Goal: Transaction & Acquisition: Subscribe to service/newsletter

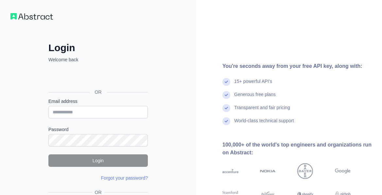
type input "**********"
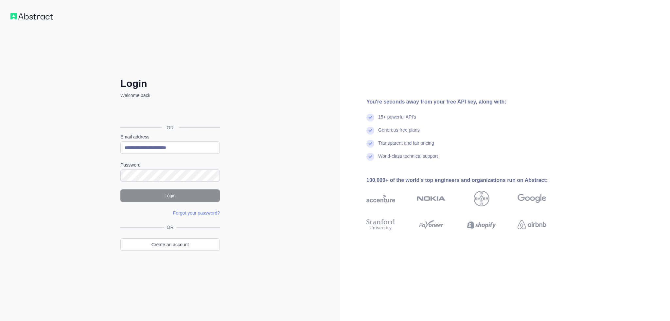
click at [382, 97] on div "You're seconds away from your free API key, along with: 15+ powerful API's Gene…" at bounding box center [505, 160] width 330 height 321
click at [382, 79] on div "You're seconds away from your free API key, along with: 15+ powerful API's Gene…" at bounding box center [505, 160] width 330 height 321
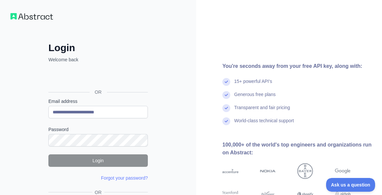
click at [153, 53] on div "**********" at bounding box center [98, 138] width 126 height 192
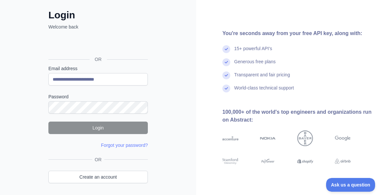
scroll to position [54, 0]
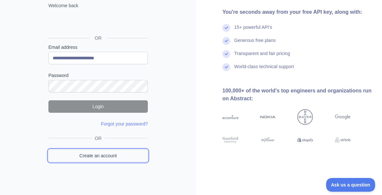
click at [84, 157] on link "Create an account" at bounding box center [97, 155] width 99 height 12
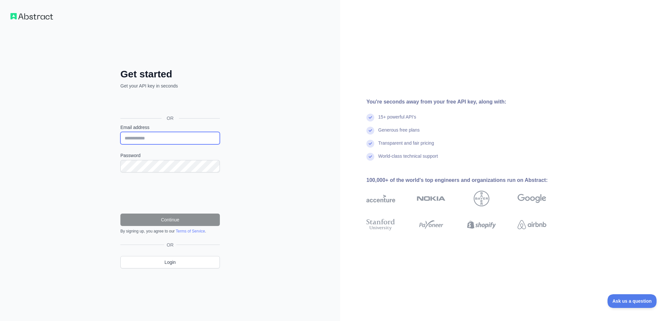
click at [160, 138] on input "Email address" at bounding box center [169, 138] width 99 height 12
type input "**********"
drag, startPoint x: 186, startPoint y: 141, endPoint x: 104, endPoint y: 143, distance: 81.8
click at [103, 141] on div "**********" at bounding box center [170, 160] width 340 height 321
click at [182, 139] on input "**********" at bounding box center [169, 138] width 99 height 12
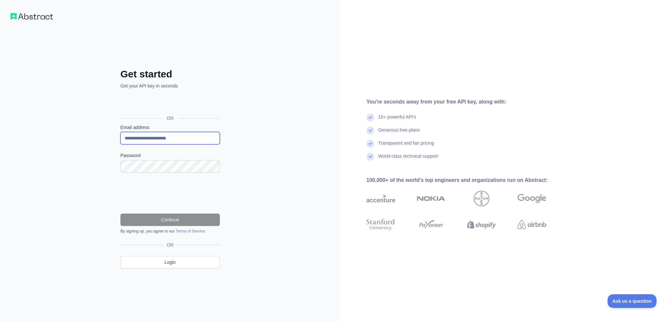
click at [195, 138] on input "**********" at bounding box center [169, 138] width 99 height 12
click at [175, 194] on button "Continue" at bounding box center [169, 220] width 99 height 12
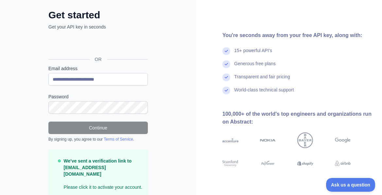
scroll to position [52, 0]
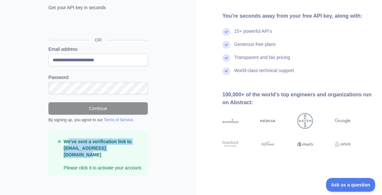
drag, startPoint x: 89, startPoint y: 143, endPoint x: 131, endPoint y: 146, distance: 42.0
click at [131, 146] on p "We've sent a verification link to rjgyskThoJLsjko@gmail.com Please click it to …" at bounding box center [103, 154] width 79 height 33
click at [96, 146] on strong "We've sent a verification link to rjgyskThoJLsjko@gmail.com" at bounding box center [98, 148] width 68 height 18
drag, startPoint x: 81, startPoint y: 142, endPoint x: 134, endPoint y: 149, distance: 53.8
click at [134, 149] on p "We've sent a verification link to rjgyskThoJLsjko@gmail.com Please click it to …" at bounding box center [103, 154] width 79 height 33
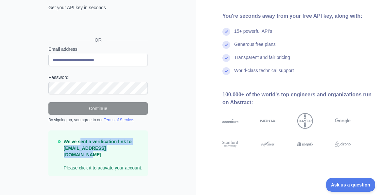
click at [110, 148] on strong "We've sent a verification link to rjgyskThoJLsjko@gmail.com" at bounding box center [98, 148] width 68 height 18
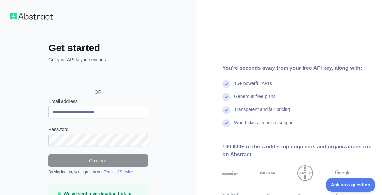
scroll to position [33, 0]
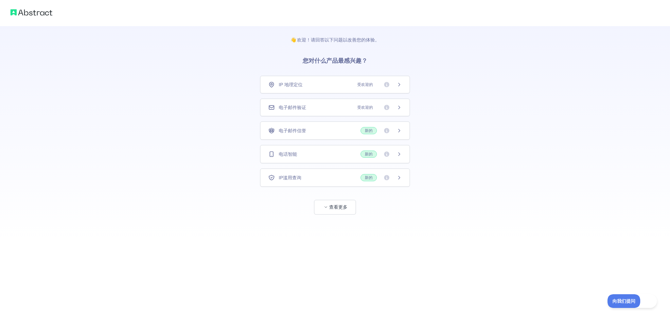
click at [559, 223] on div "👋 欢迎！请回答以下问题以改善您的体验。 您对什么产品最感兴趣？ IP 地理定位 受欢迎的 电子邮件验证 受欢迎的 电子邮件信誉 新的 电话智能 新的 IP滥…" at bounding box center [335, 120] width 670 height 241
drag, startPoint x: 356, startPoint y: 40, endPoint x: 380, endPoint y: 41, distance: 24.2
click at [380, 41] on p "👋 欢迎！请回答以下问题以改善您的体验。" at bounding box center [335, 34] width 110 height 17
click at [341, 58] on font "您对什么产品最感兴趣？" at bounding box center [334, 61] width 65 height 7
drag, startPoint x: 331, startPoint y: 60, endPoint x: 370, endPoint y: 58, distance: 39.3
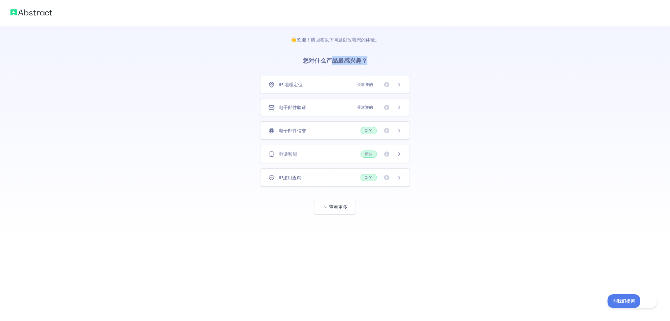
click at [373, 58] on h3 "您对什么产品最感兴趣？" at bounding box center [335, 59] width 86 height 33
drag, startPoint x: 332, startPoint y: 61, endPoint x: 328, endPoint y: 68, distance: 7.2
click at [332, 61] on font "您对什么产品最感兴趣？" at bounding box center [334, 61] width 65 height 7
click at [333, 108] on div "电子邮件验证 受欢迎的" at bounding box center [334, 107] width 133 height 7
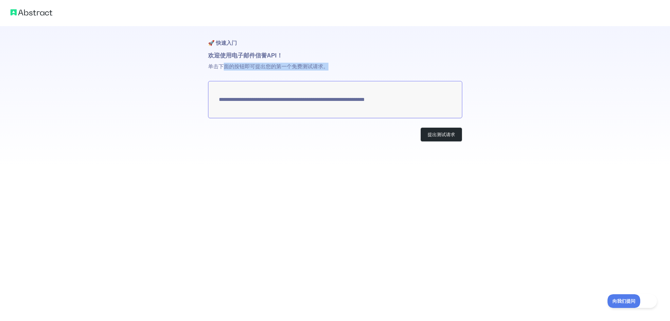
drag, startPoint x: 226, startPoint y: 63, endPoint x: 334, endPoint y: 65, distance: 107.9
click at [334, 65] on p "单击下面的按钮即可提出您的第一个免费测试请求。" at bounding box center [335, 70] width 254 height 21
click at [278, 67] on font "单击下面的按钮即可提出您的第一个免费测试请求。" at bounding box center [268, 67] width 120 height 6
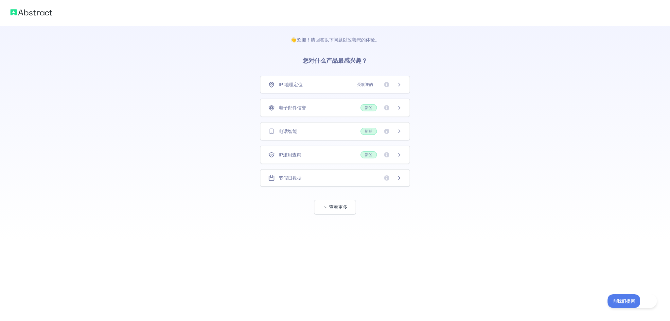
click at [310, 85] on div "IP 地理定位 受欢迎的" at bounding box center [334, 84] width 133 height 7
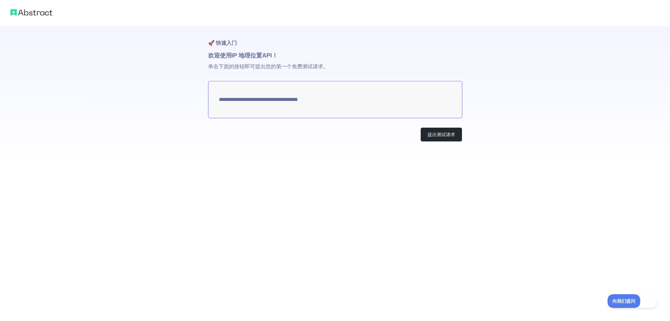
type textarea "**********"
click at [433, 136] on font "提出测试请求" at bounding box center [440, 134] width 27 height 5
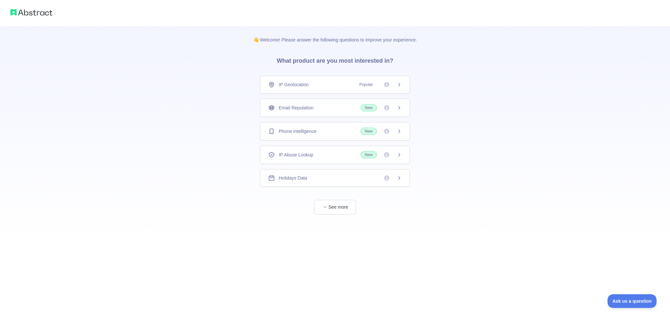
click at [382, 123] on div "👋 Welcome! Please answer the following questions to improve your experience. Wh…" at bounding box center [335, 120] width 670 height 241
click at [298, 109] on font "电子邮件信誉" at bounding box center [292, 107] width 27 height 5
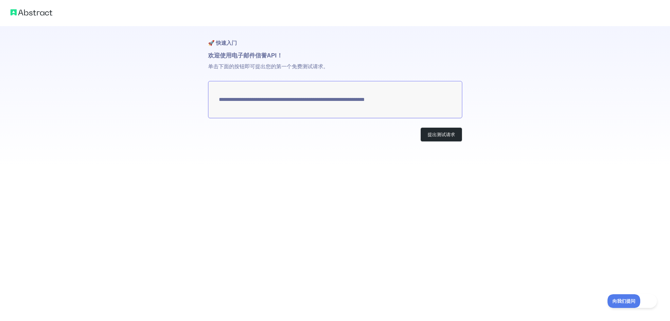
click at [279, 102] on textarea "**********" at bounding box center [335, 99] width 254 height 37
drag, startPoint x: 229, startPoint y: 64, endPoint x: 335, endPoint y: 65, distance: 105.6
click at [335, 65] on p "单击下面的按钮即可提出您的第一个免费测试请求。" at bounding box center [335, 70] width 254 height 21
click at [288, 88] on textarea "**********" at bounding box center [335, 99] width 254 height 37
click at [283, 101] on textarea "**********" at bounding box center [335, 99] width 254 height 37
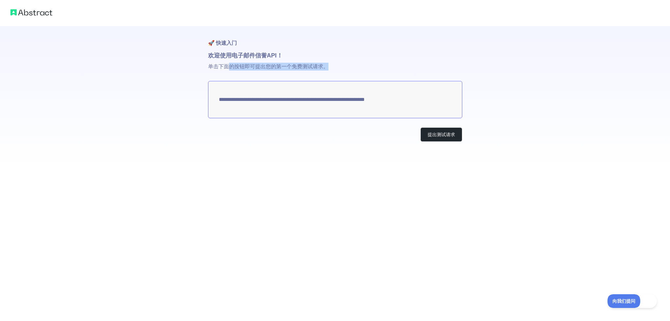
click at [283, 101] on textarea "**********" at bounding box center [335, 99] width 254 height 37
click at [237, 68] on font "单击下面的按钮即可提出您的第一个免费测试请求。" at bounding box center [268, 67] width 120 height 6
drag, startPoint x: 230, startPoint y: 66, endPoint x: 335, endPoint y: 68, distance: 104.7
click at [335, 68] on p "单击下面的按钮即可提出您的第一个免费测试请求。" at bounding box center [335, 70] width 254 height 21
click at [317, 69] on font "单击下面的按钮即可提出您的第一个免费测试请求。" at bounding box center [268, 67] width 120 height 6
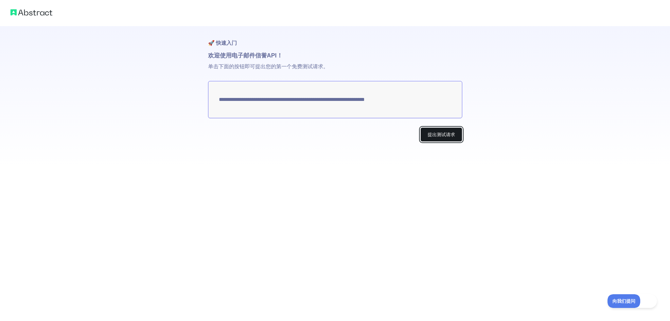
click at [382, 133] on button "提出测试请求" at bounding box center [441, 135] width 42 height 15
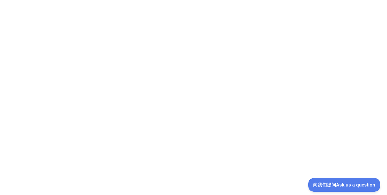
click at [215, 39] on div at bounding box center [193, 97] width 387 height 195
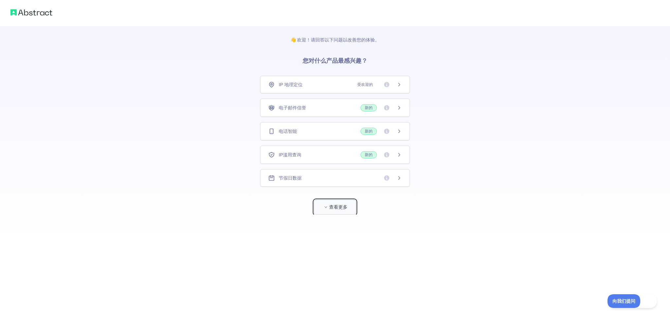
click at [340, 195] on button "查看更多" at bounding box center [335, 207] width 42 height 15
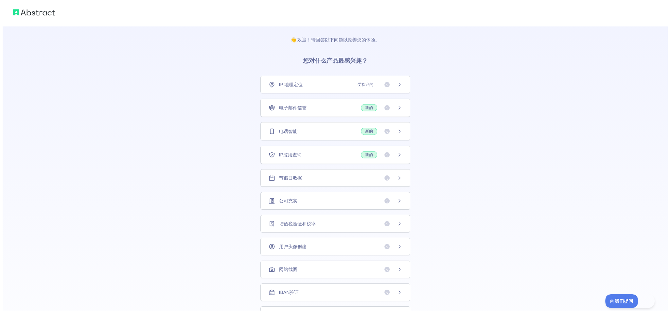
scroll to position [1, 0]
click at [298, 195] on div "网站截图" at bounding box center [332, 269] width 133 height 7
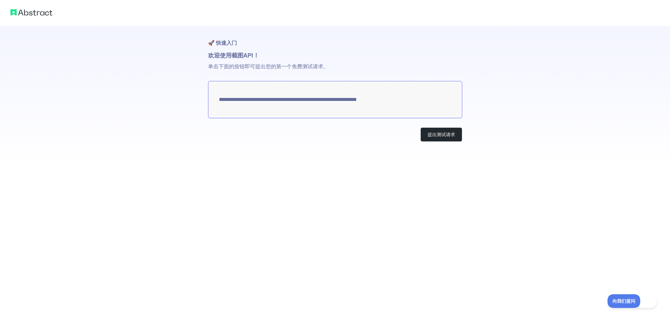
click at [280, 100] on textarea "**********" at bounding box center [335, 99] width 254 height 37
click at [271, 105] on textarea "**********" at bounding box center [335, 99] width 254 height 37
click at [244, 101] on textarea "**********" at bounding box center [335, 99] width 254 height 37
drag, startPoint x: 239, startPoint y: 101, endPoint x: 389, endPoint y: 101, distance: 150.4
click at [387, 101] on textarea "**********" at bounding box center [335, 99] width 254 height 37
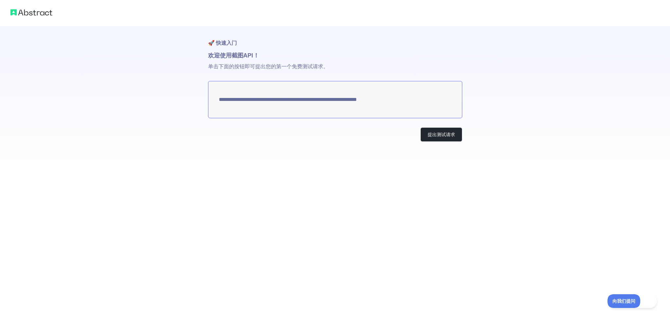
click at [387, 101] on textarea "**********" at bounding box center [335, 99] width 254 height 37
click at [387, 137] on font "提出测试请求" at bounding box center [440, 134] width 27 height 5
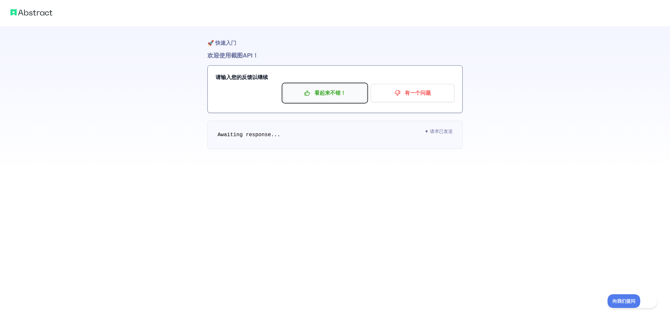
click at [323, 95] on font "看起来不错！" at bounding box center [329, 93] width 31 height 6
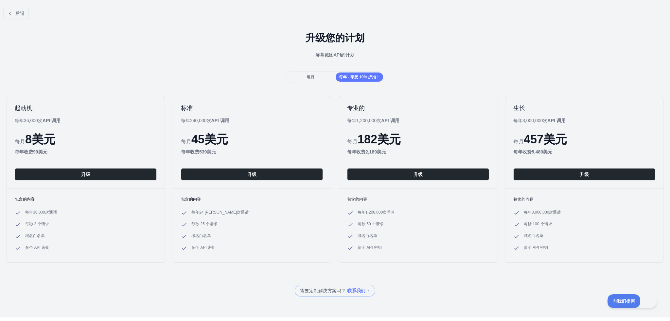
click at [254, 63] on div "升级您的计划 屏幕截图 API 的计划" at bounding box center [335, 47] width 670 height 47
click at [303, 75] on div "每月" at bounding box center [310, 77] width 47 height 9
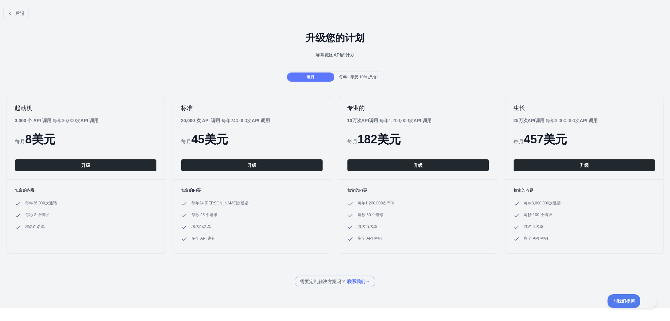
click at [353, 77] on font "每年 - 享受 10% 折扣！" at bounding box center [359, 77] width 41 height 5
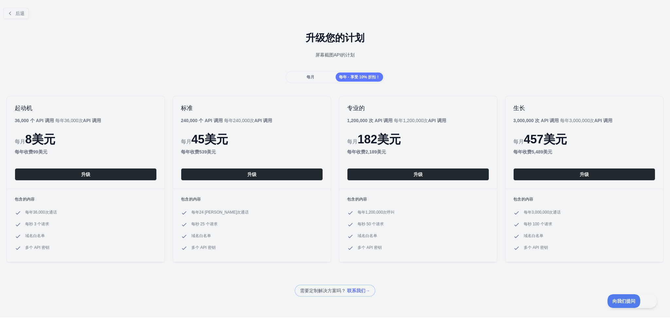
click at [321, 77] on div "每月" at bounding box center [310, 77] width 47 height 9
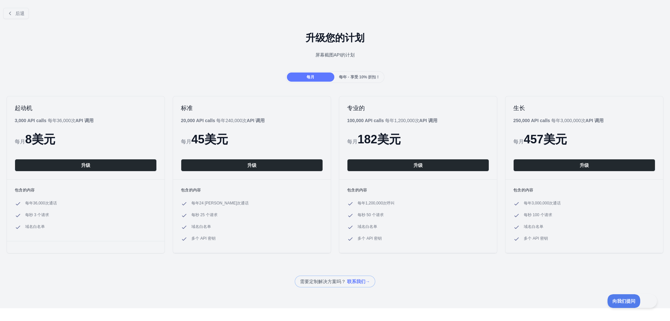
click at [356, 76] on font "每年 - 享受 10% 折扣！" at bounding box center [359, 77] width 41 height 5
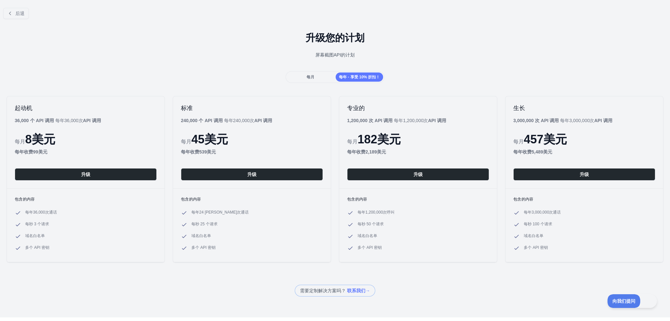
click at [324, 76] on div "每月" at bounding box center [310, 77] width 47 height 9
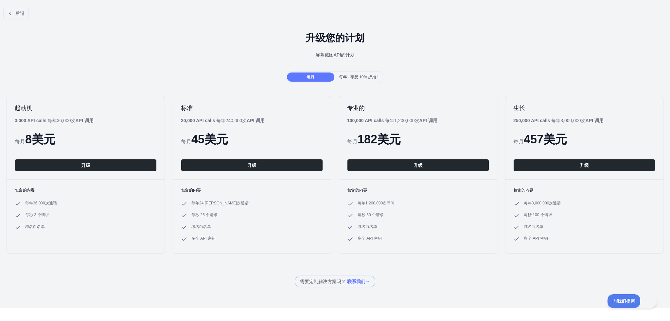
click at [354, 76] on font "每年 - 享受 10% 折扣！" at bounding box center [359, 77] width 41 height 5
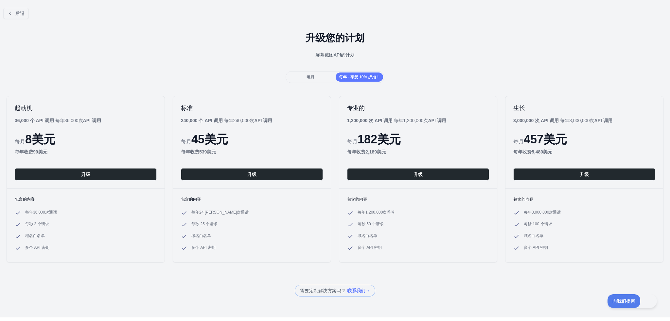
click at [313, 76] on div "每月" at bounding box center [310, 77] width 47 height 9
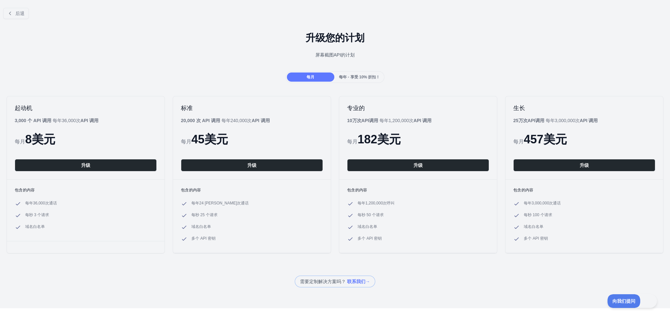
click at [350, 75] on font "每年 - 享受 10% 折扣！" at bounding box center [359, 77] width 41 height 5
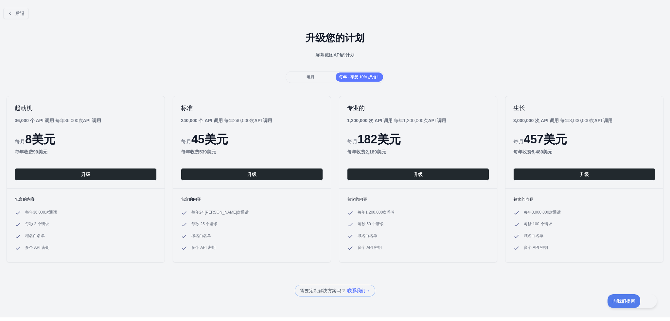
click at [315, 77] on div "每月" at bounding box center [310, 77] width 47 height 9
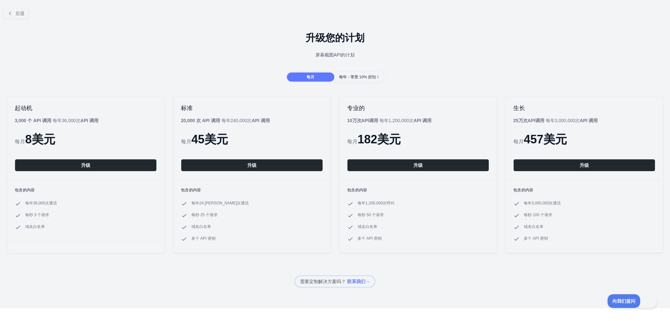
click at [339, 77] on font "每年 - 享受 10% 折扣！" at bounding box center [359, 77] width 41 height 5
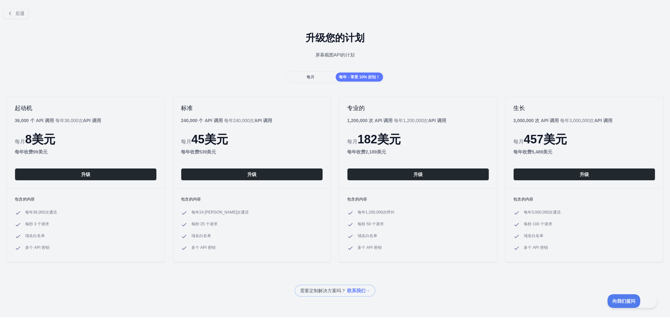
click at [318, 77] on div "每月" at bounding box center [310, 77] width 47 height 9
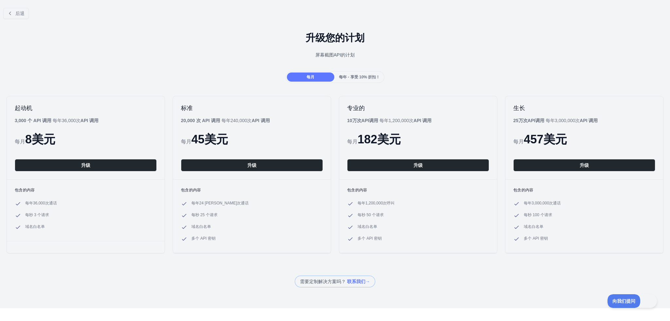
click at [353, 77] on font "每年 - 享受 10% 折扣！" at bounding box center [359, 77] width 41 height 5
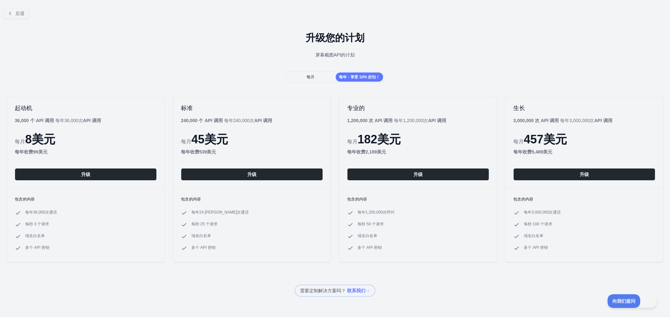
click at [311, 77] on font "每月" at bounding box center [310, 77] width 8 height 5
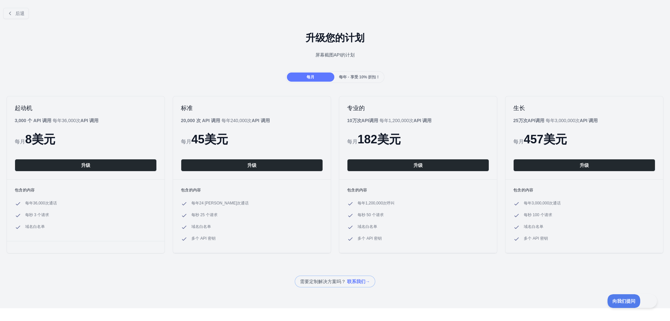
click at [150, 86] on div "后退 升级您的计划 屏幕截图 API 的计划 每月 每年 - 享受 10% 折扣！ 起动机 3,000 个 API 调用 每年36,000 次 API 调用 …" at bounding box center [335, 145] width 670 height 285
drag, startPoint x: 154, startPoint y: 74, endPoint x: 135, endPoint y: 66, distance: 21.0
click at [135, 66] on div "升级您的计划 屏幕截图 API 的计划" at bounding box center [335, 47] width 670 height 47
drag, startPoint x: 182, startPoint y: 65, endPoint x: 170, endPoint y: 65, distance: 12.1
drag, startPoint x: 170, startPoint y: 65, endPoint x: 166, endPoint y: 64, distance: 3.6
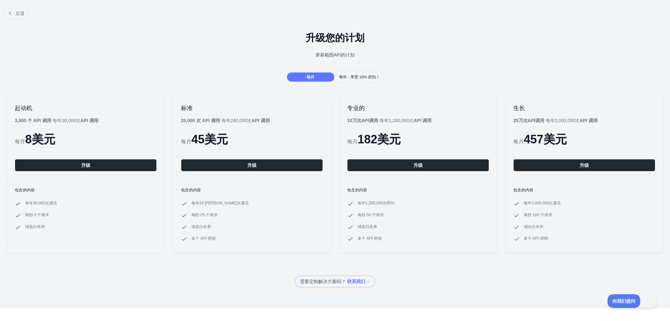
drag, startPoint x: 166, startPoint y: 64, endPoint x: 161, endPoint y: 63, distance: 5.8
click at [161, 63] on div "升级您的计划 屏幕截图 API 的计划" at bounding box center [335, 47] width 670 height 47
click at [159, 60] on div "升级您的计划 屏幕截图 API 的计划" at bounding box center [335, 47] width 670 height 47
drag, startPoint x: 159, startPoint y: 60, endPoint x: 152, endPoint y: 58, distance: 7.5
click at [152, 58] on div "屏幕截图 API 的计划" at bounding box center [334, 55] width 659 height 7
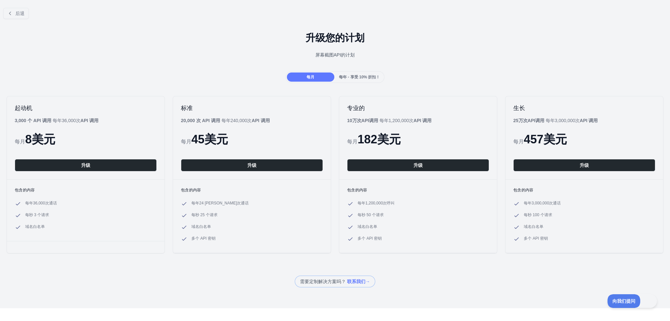
drag, startPoint x: 177, startPoint y: 59, endPoint x: 166, endPoint y: 58, distance: 10.5
drag, startPoint x: 166, startPoint y: 58, endPoint x: 160, endPoint y: 57, distance: 6.6
click at [160, 57] on div "屏幕截图 API 的计划" at bounding box center [334, 55] width 659 height 7
click at [165, 57] on div "屏幕截图 API 的计划" at bounding box center [334, 55] width 659 height 7
click at [158, 57] on div "屏幕截图 API 的计划" at bounding box center [334, 55] width 659 height 7
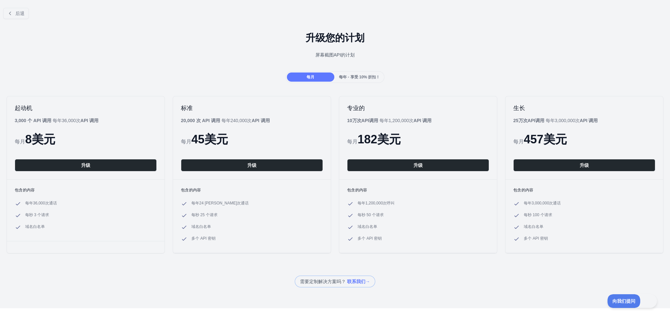
drag, startPoint x: 174, startPoint y: 57, endPoint x: 170, endPoint y: 57, distance: 3.9
drag, startPoint x: 170, startPoint y: 57, endPoint x: 166, endPoint y: 57, distance: 4.3
drag, startPoint x: 166, startPoint y: 57, endPoint x: 161, endPoint y: 57, distance: 4.9
click at [161, 57] on div "屏幕截图 API 的计划" at bounding box center [334, 55] width 659 height 7
click at [163, 55] on div "屏幕截图 API 的计划" at bounding box center [334, 55] width 659 height 7
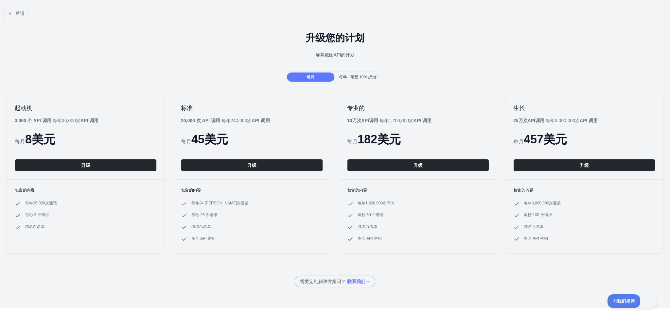
click at [165, 54] on div "屏幕截图 API 的计划" at bounding box center [334, 55] width 659 height 7
drag, startPoint x: 165, startPoint y: 54, endPoint x: 155, endPoint y: 49, distance: 11.4
click at [155, 49] on div "升级您的计划 屏幕截图 API 的计划" at bounding box center [335, 47] width 670 height 47
click at [13, 12] on button "后退" at bounding box center [16, 13] width 26 height 11
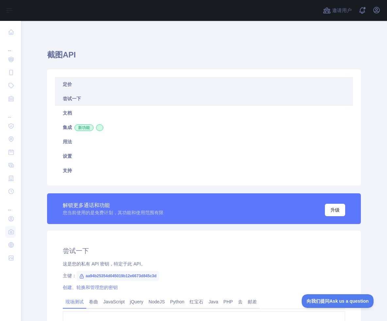
click at [70, 85] on link "定价" at bounding box center [204, 84] width 298 height 14
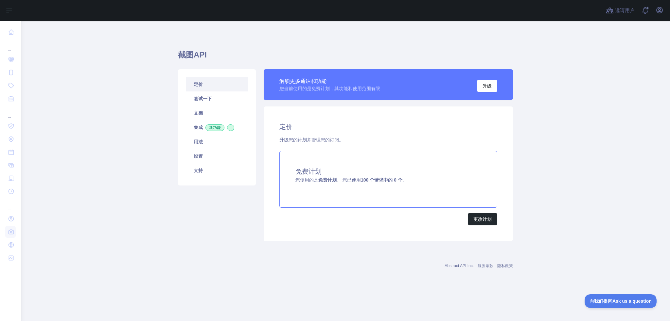
click at [319, 183] on font "免费" at bounding box center [322, 180] width 9 height 5
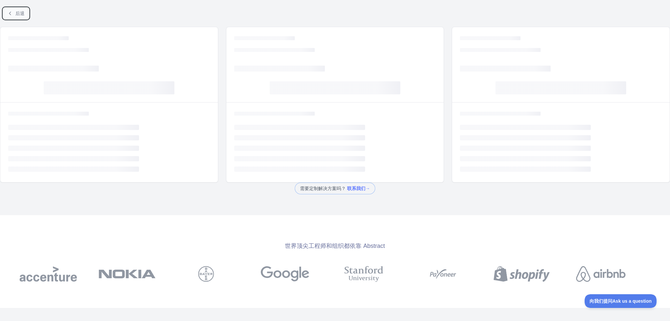
click at [20, 14] on font "后退" at bounding box center [19, 13] width 9 height 5
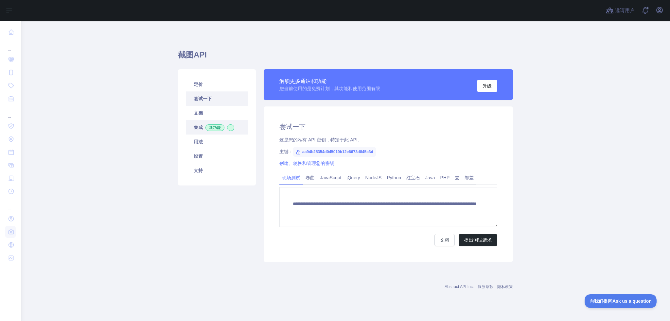
click at [201, 128] on font "集成" at bounding box center [198, 127] width 9 height 5
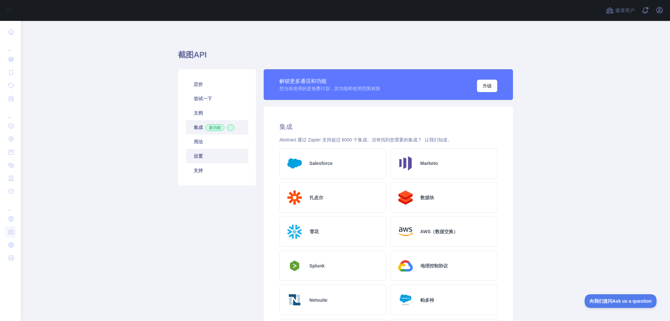
click at [211, 162] on link "设置" at bounding box center [217, 156] width 62 height 14
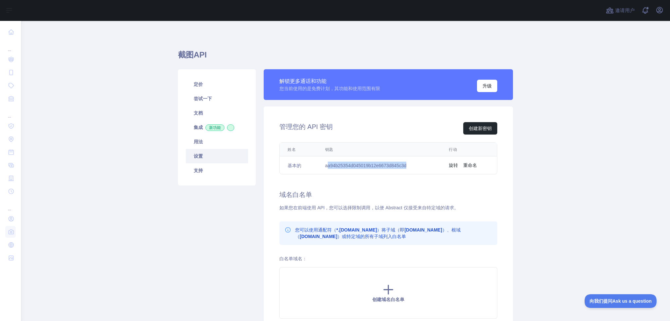
drag, startPoint x: 325, startPoint y: 166, endPoint x: 411, endPoint y: 167, distance: 85.4
click at [387, 167] on td "aa94b25354d045019b12e6673d845c3d" at bounding box center [379, 166] width 124 height 18
click at [381, 166] on font "aa94b25354d045019b12e6673d845c3d" at bounding box center [365, 165] width 81 height 5
drag, startPoint x: 324, startPoint y: 164, endPoint x: 410, endPoint y: 167, distance: 86.4
click at [387, 167] on tr "基本的 aa94b25354d045019b12e6673d845c3d 旋转 重命名" at bounding box center [388, 166] width 217 height 18
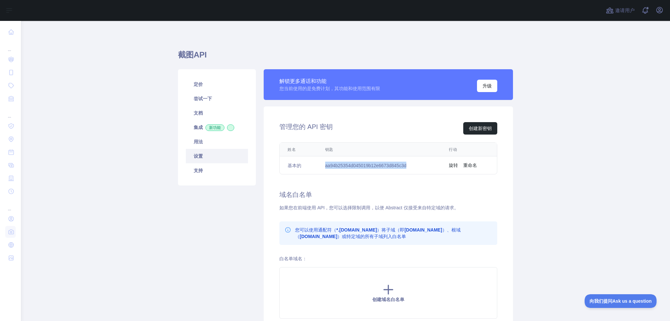
click at [387, 167] on font "aa94b25354d045019b12e6673d845c3d" at bounding box center [365, 165] width 81 height 5
drag, startPoint x: 337, startPoint y: 165, endPoint x: 412, endPoint y: 166, distance: 75.2
click at [387, 166] on td "aa94b25354d045019b12e6673d845c3d" at bounding box center [379, 166] width 124 height 18
click at [356, 166] on font "aa94b25354d045019b12e6673d845c3d" at bounding box center [365, 165] width 81 height 5
drag, startPoint x: 315, startPoint y: 164, endPoint x: 421, endPoint y: 167, distance: 106.3
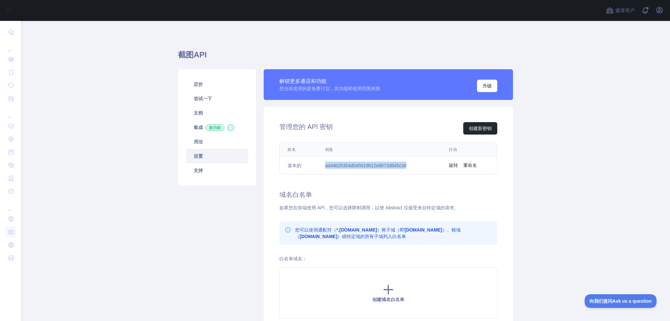
click at [387, 167] on td "aa94b25354d045019b12e6673d845c3d" at bounding box center [379, 166] width 124 height 18
click at [373, 167] on font "aa94b25354d045019b12e6673d845c3d" at bounding box center [365, 165] width 81 height 5
drag, startPoint x: 331, startPoint y: 167, endPoint x: 432, endPoint y: 169, distance: 100.7
click at [387, 169] on tr "基本的 aa94b25354d045019b12e6673d845c3d 旋转 重命名" at bounding box center [388, 166] width 217 height 18
drag, startPoint x: 369, startPoint y: 167, endPoint x: 365, endPoint y: 167, distance: 4.6
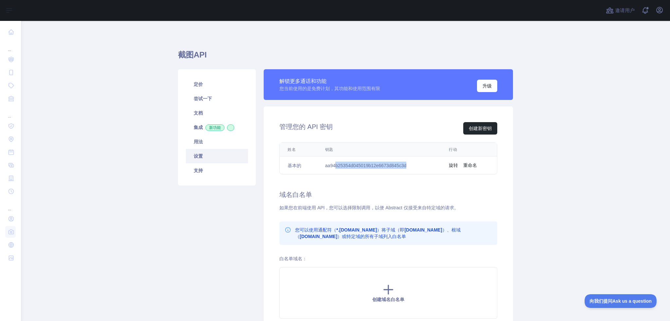
click at [369, 167] on font "aa94b25354d045019b12e6673d845c3d" at bounding box center [365, 165] width 81 height 5
drag, startPoint x: 324, startPoint y: 165, endPoint x: 389, endPoint y: 167, distance: 64.5
click at [387, 167] on tr "基本的 aa94b25354d045019b12e6673d845c3d 旋转 重命名" at bounding box center [388, 166] width 217 height 18
click at [362, 167] on font "aa94b25354d045019b12e6673d845c3d" at bounding box center [365, 165] width 81 height 5
click at [202, 89] on link "定价" at bounding box center [217, 84] width 62 height 14
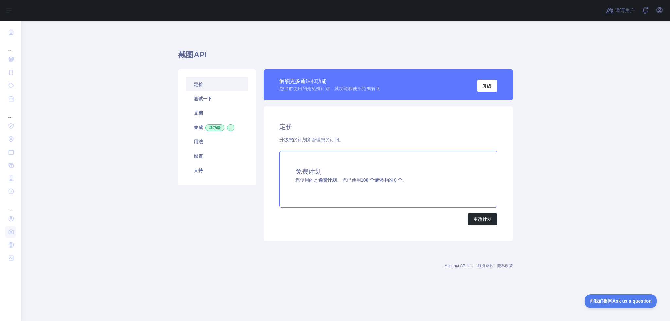
click at [387, 190] on div "免费计划 您使用的是 免费 计划 。 您已使用 100 个请求中的 0 个 。" at bounding box center [388, 179] width 218 height 57
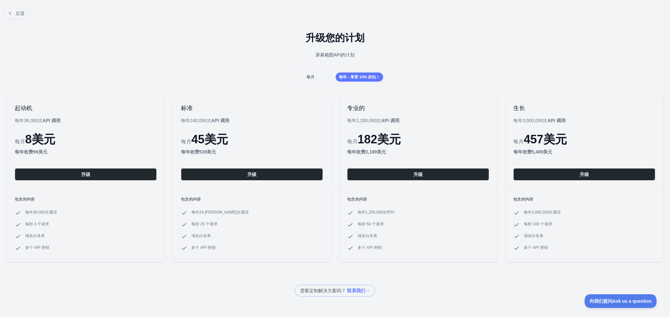
click at [314, 74] on div "每月" at bounding box center [310, 77] width 47 height 9
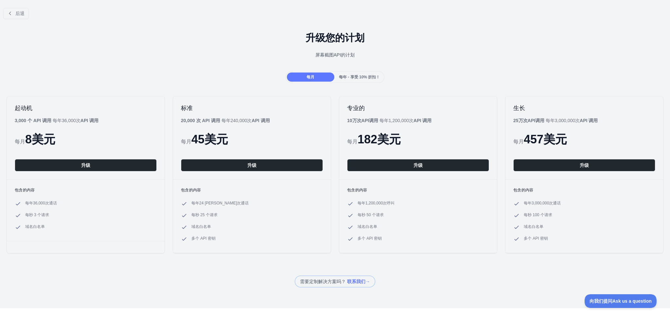
click at [347, 75] on font "每年 - 享受 10% 折扣！" at bounding box center [359, 77] width 41 height 5
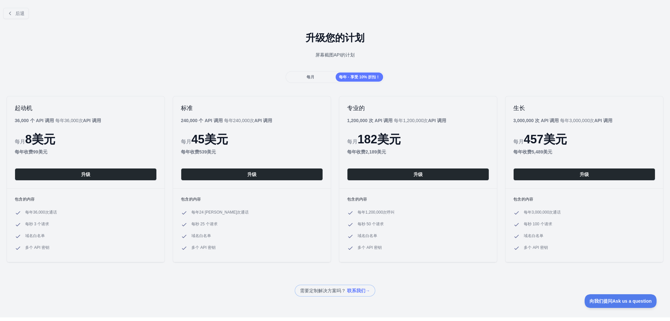
click at [309, 76] on font "每月" at bounding box center [310, 77] width 8 height 5
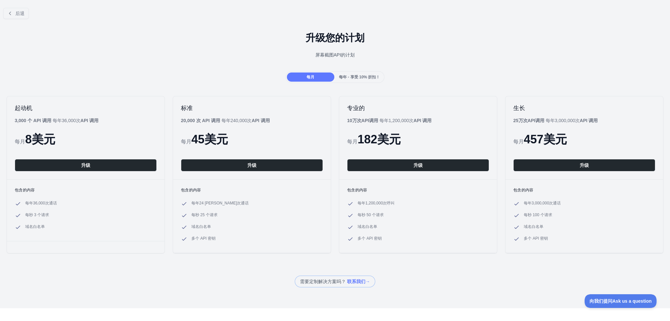
click at [357, 77] on font "每年 - 享受 10% 折扣！" at bounding box center [359, 77] width 41 height 5
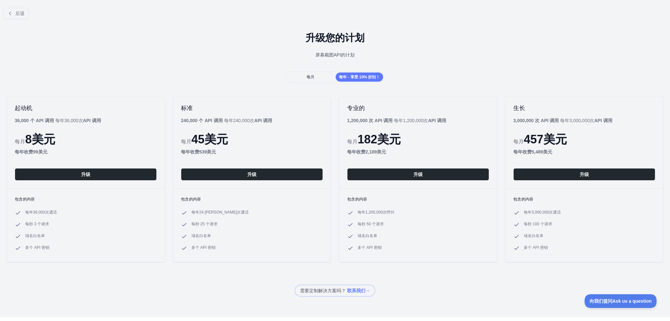
click at [319, 78] on div "每月" at bounding box center [310, 77] width 47 height 9
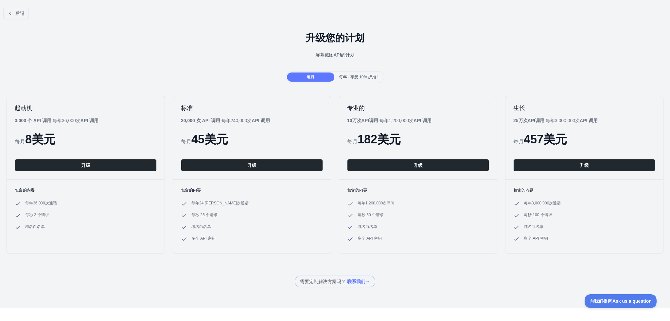
click at [359, 78] on font "每年 - 享受 10% 折扣！" at bounding box center [359, 77] width 41 height 5
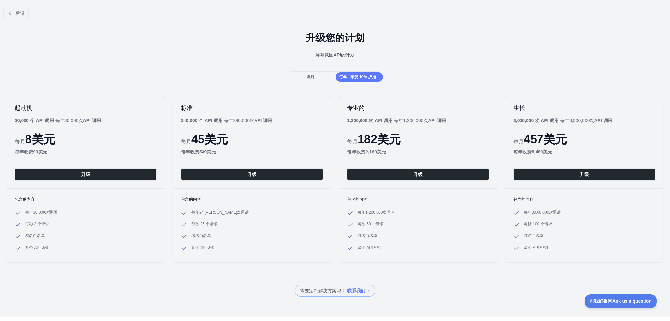
drag, startPoint x: 276, startPoint y: 66, endPoint x: 239, endPoint y: 60, distance: 37.7
drag, startPoint x: 239, startPoint y: 60, endPoint x: 207, endPoint y: 57, distance: 31.5
drag, startPoint x: 207, startPoint y: 57, endPoint x: 198, endPoint y: 57, distance: 9.8
drag, startPoint x: 198, startPoint y: 57, endPoint x: 185, endPoint y: 57, distance: 12.4
click at [185, 57] on div "屏幕截图 API 的计划" at bounding box center [334, 55] width 659 height 7
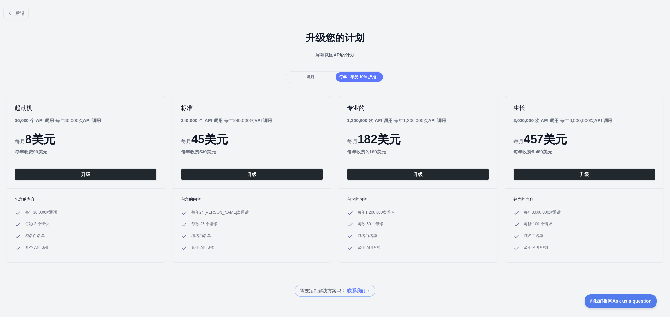
drag, startPoint x: 185, startPoint y: 57, endPoint x: 174, endPoint y: 55, distance: 11.2
click at [174, 55] on div "屏幕截图 API 的计划" at bounding box center [334, 55] width 659 height 7
drag, startPoint x: 173, startPoint y: 55, endPoint x: 166, endPoint y: 53, distance: 7.1
click at [164, 53] on div "屏幕截图 API 的计划" at bounding box center [334, 55] width 659 height 7
drag, startPoint x: 182, startPoint y: 54, endPoint x: 174, endPoint y: 54, distance: 8.2
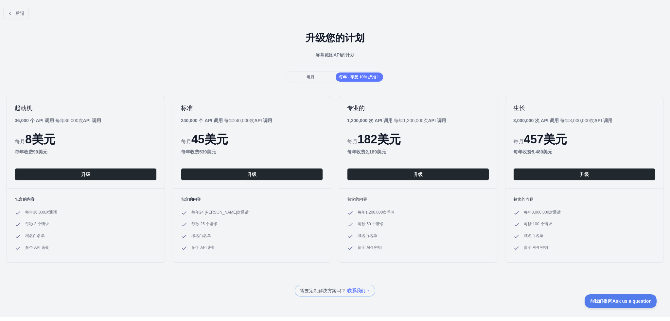
click at [174, 54] on div "屏幕截图 API 的计划" at bounding box center [334, 55] width 659 height 7
click at [169, 54] on div "屏幕截图 API 的计划" at bounding box center [334, 55] width 659 height 7
click at [165, 54] on div "屏幕截图 API 的计划" at bounding box center [334, 55] width 659 height 7
click at [161, 53] on div "屏幕截图 API 的计划" at bounding box center [334, 55] width 659 height 7
drag, startPoint x: 169, startPoint y: 53, endPoint x: 161, endPoint y: 53, distance: 7.5
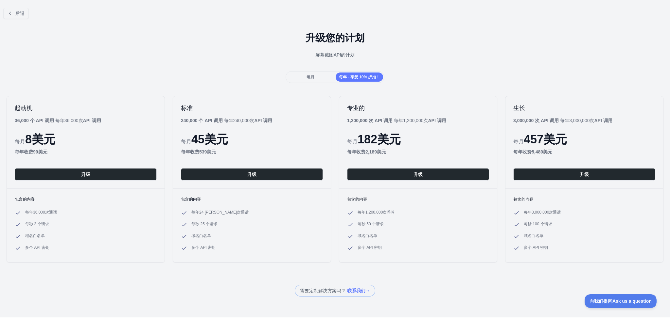
click at [158, 53] on div "屏幕截图 API 的计划" at bounding box center [334, 55] width 659 height 7
drag, startPoint x: 164, startPoint y: 52, endPoint x: 153, endPoint y: 51, distance: 10.6
click at [153, 51] on div "升级您的计划 屏幕截图 API 的计划" at bounding box center [335, 47] width 670 height 47
click at [323, 76] on div "每月" at bounding box center [310, 77] width 47 height 9
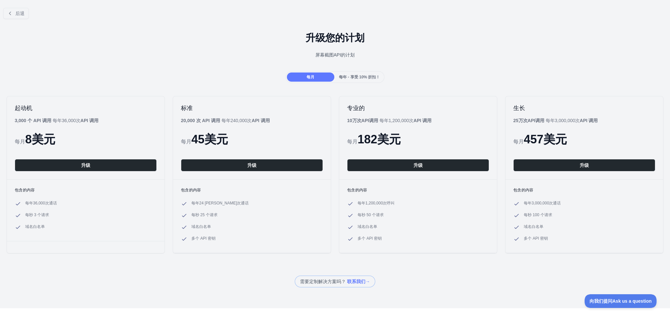
click at [353, 80] on div "每年 - 享受 10% 折扣！" at bounding box center [359, 77] width 47 height 9
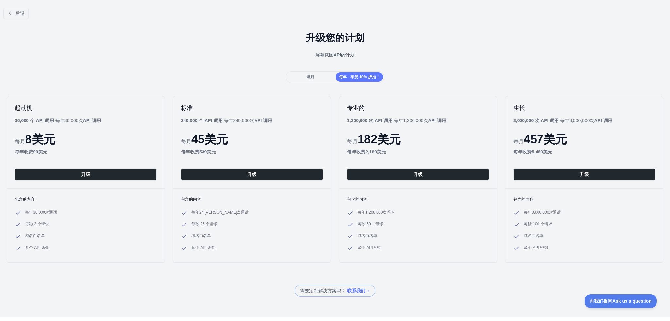
click at [311, 75] on font "每月" at bounding box center [310, 77] width 8 height 5
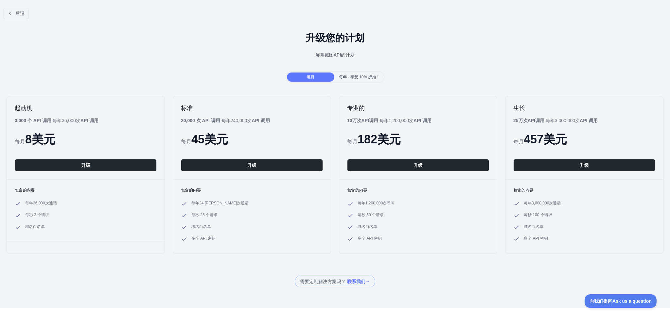
click at [387, 67] on div "升级您的计划 屏幕截图 API 的计划" at bounding box center [335, 47] width 670 height 47
click at [60, 108] on h2 "起动机" at bounding box center [86, 108] width 142 height 8
click at [207, 65] on div "升级您的计划 屏幕截图 API 的计划" at bounding box center [335, 47] width 670 height 47
click at [355, 75] on font "每年 - 享受 10% 折扣！" at bounding box center [359, 77] width 41 height 5
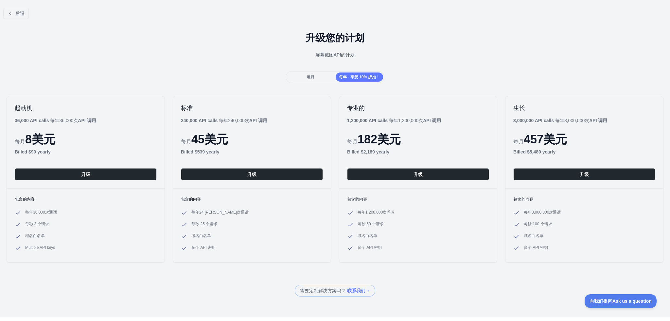
click at [311, 74] on div "每月" at bounding box center [310, 77] width 47 height 9
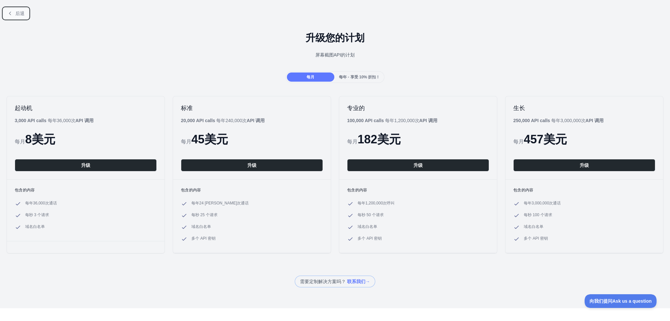
click at [11, 11] on icon at bounding box center [10, 13] width 5 height 5
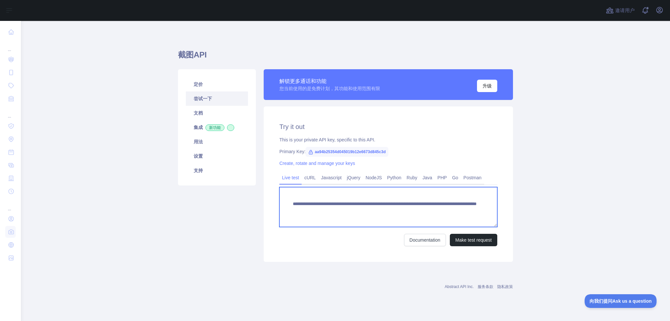
click at [365, 195] on textarea "**********" at bounding box center [388, 207] width 218 height 40
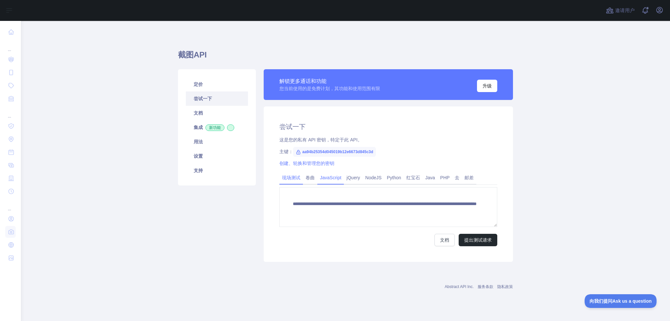
click at [330, 179] on font "JavaScript" at bounding box center [330, 177] width 21 height 5
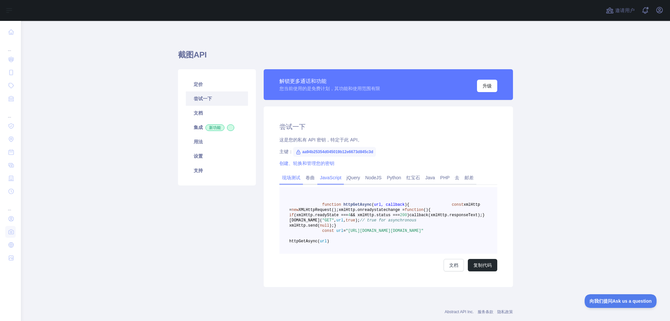
click at [299, 178] on link "现场测试" at bounding box center [291, 178] width 24 height 10
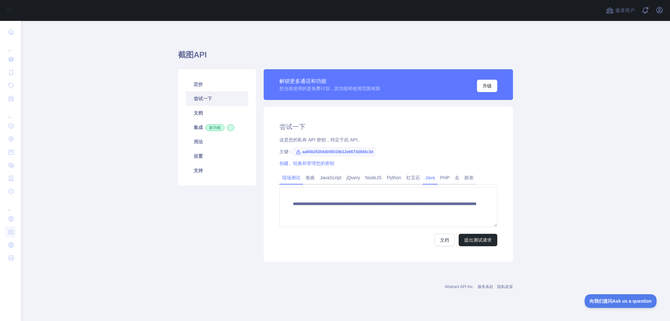
click at [387, 178] on font "Java" at bounding box center [430, 177] width 10 height 5
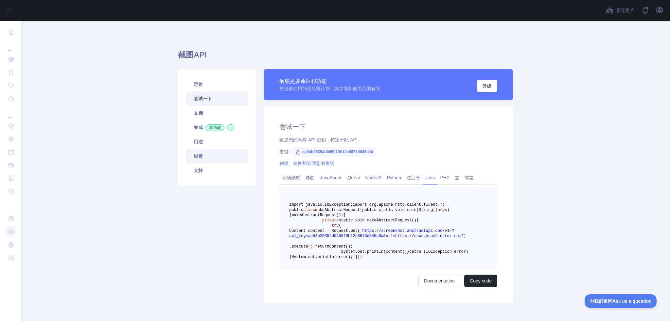
click at [194, 157] on font "设置" at bounding box center [198, 156] width 9 height 5
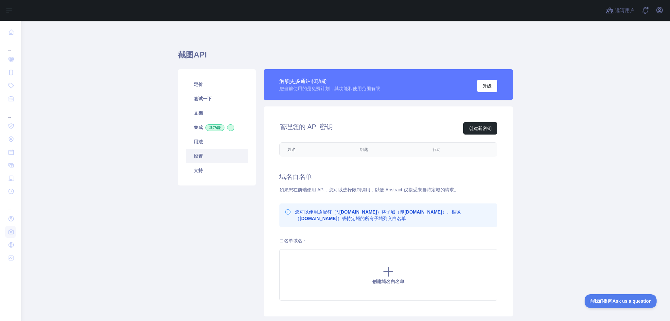
click at [344, 153] on th "姓名" at bounding box center [316, 149] width 72 height 13
click at [387, 146] on th "行动" at bounding box center [460, 149] width 72 height 13
click at [356, 129] on div "管理您的 API 密钥 创建新密钥" at bounding box center [388, 128] width 218 height 12
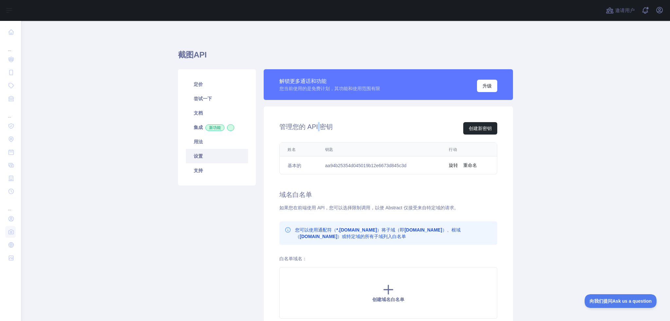
click at [315, 125] on font "管理您的 API 密钥" at bounding box center [305, 126] width 53 height 7
click at [276, 157] on div "姓名 钥匙 行动 基本的 aa94b25354d045019b12e6673d845c3d 旋转 重命名" at bounding box center [388, 158] width 239 height 37
click at [309, 149] on th "姓名" at bounding box center [299, 150] width 38 height 14
drag, startPoint x: 420, startPoint y: 168, endPoint x: 302, endPoint y: 163, distance: 118.5
click at [302, 163] on tr "基本的 aa94b25354d045019b12e6673d845c3d 旋转 重命名" at bounding box center [388, 166] width 217 height 18
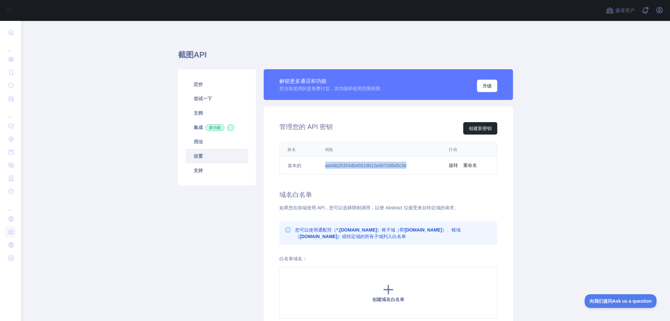
click at [343, 164] on font "aa94b25354d045019b12e6673d845c3d" at bounding box center [365, 165] width 81 height 5
click at [207, 98] on font "尝试一下" at bounding box center [203, 98] width 18 height 5
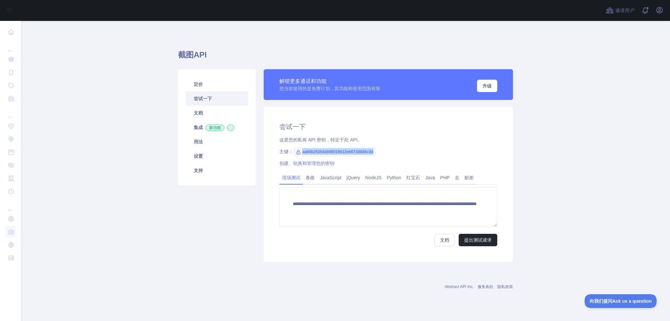
drag, startPoint x: 301, startPoint y: 151, endPoint x: 385, endPoint y: 154, distance: 84.1
click at [385, 154] on div "主键： aa94b25354d045019b12e6673d845c3d" at bounding box center [388, 151] width 218 height 7
click at [321, 155] on span "aa94b25354d045019b12e6673d845c3d" at bounding box center [334, 152] width 83 height 10
drag, startPoint x: 304, startPoint y: 153, endPoint x: 367, endPoint y: 155, distance: 63.5
click at [367, 155] on span "aa94b25354d045019b12e6673d845c3d" at bounding box center [334, 152] width 83 height 10
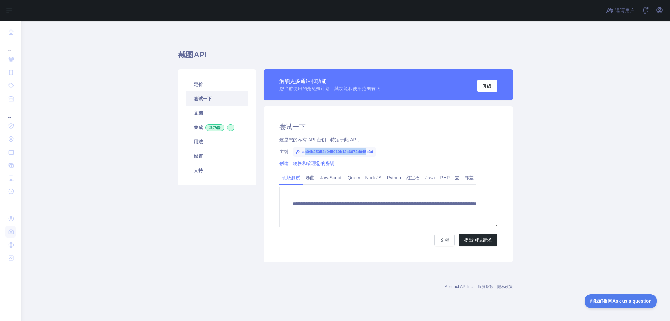
click at [331, 154] on font "aa94b25354d045019b12e6673d845c3d" at bounding box center [337, 152] width 71 height 5
click at [205, 156] on link "设置" at bounding box center [217, 156] width 62 height 14
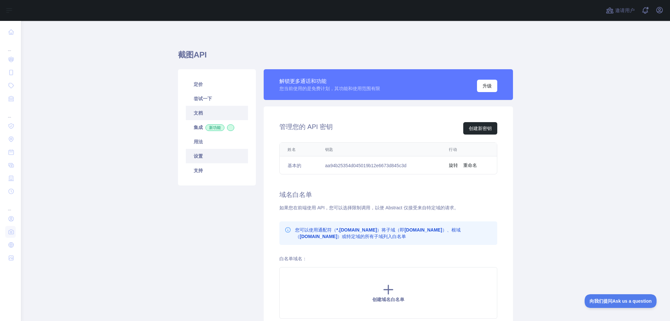
click at [199, 114] on font "文档" at bounding box center [198, 113] width 9 height 5
click at [205, 96] on font "尝试一下" at bounding box center [203, 98] width 18 height 5
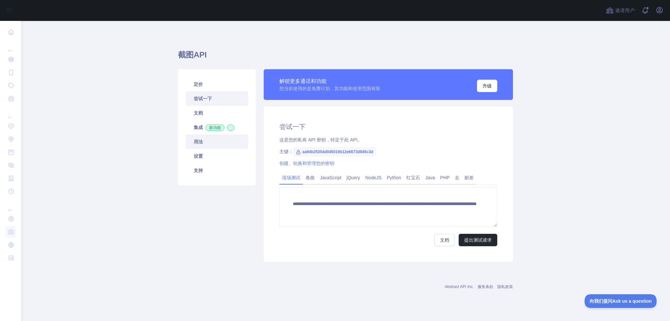
click at [216, 149] on link "用法" at bounding box center [217, 142] width 62 height 14
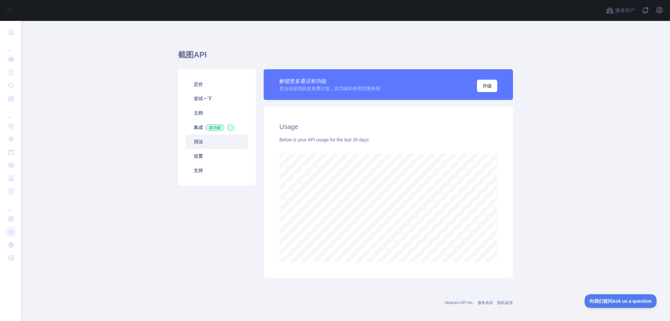
scroll to position [301, 644]
click at [212, 160] on link "设置" at bounding box center [217, 156] width 62 height 14
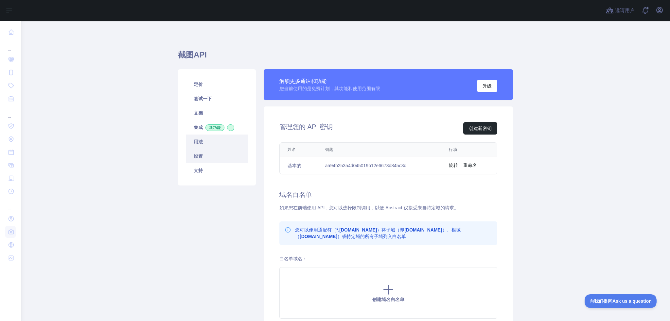
click at [188, 138] on link "用法" at bounding box center [217, 142] width 62 height 14
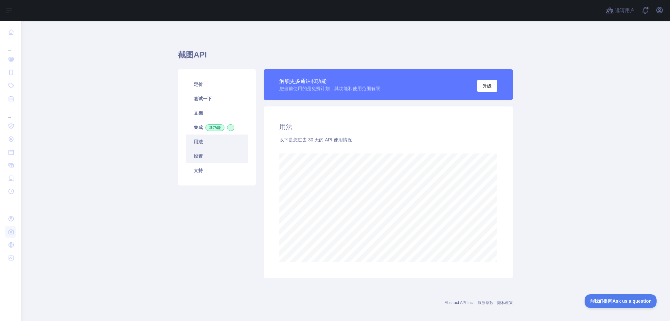
scroll to position [301, 644]
click at [213, 156] on link "设置" at bounding box center [217, 156] width 62 height 14
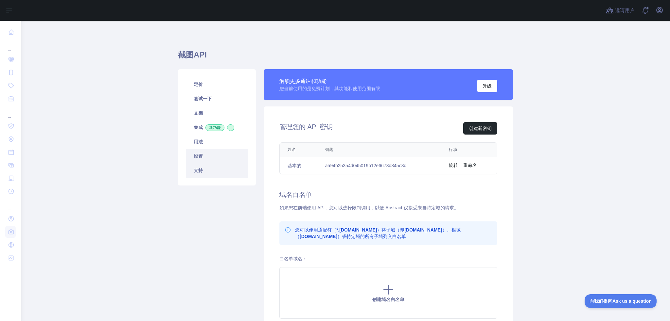
click at [220, 174] on link "支持" at bounding box center [217, 171] width 62 height 14
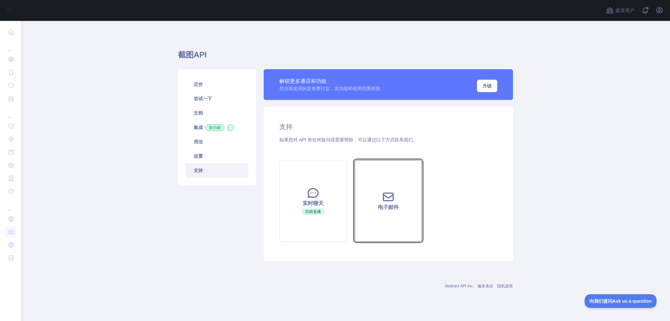
click at [387, 187] on button "电子邮件" at bounding box center [387, 201] width 67 height 82
click at [387, 190] on div "解锁更多通话和功能 您当前使用的是免费计划，其功能和使用范围有限 升级 支持 如果您对 API 有任何疑问或需要帮助，可以通过以下方式联系我们。 实时聊天 目…" at bounding box center [388, 165] width 257 height 192
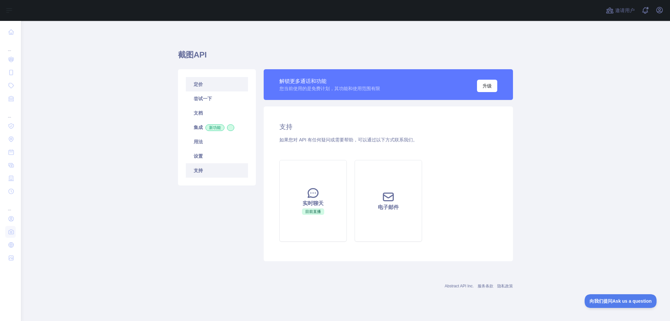
click at [216, 88] on link "定价" at bounding box center [217, 84] width 62 height 14
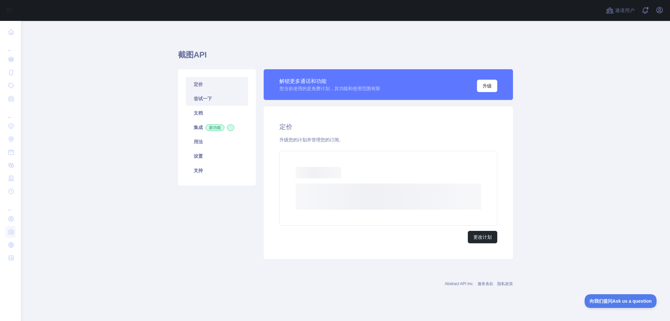
click at [216, 100] on link "尝试一下" at bounding box center [217, 99] width 62 height 14
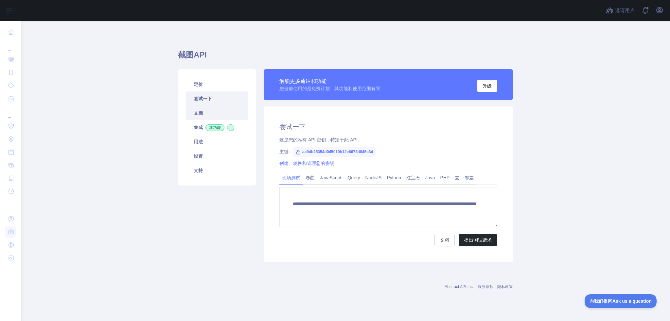
click at [207, 112] on link "文档" at bounding box center [217, 113] width 62 height 14
click at [200, 47] on div "**********" at bounding box center [345, 154] width 335 height 235
click at [187, 56] on font "截图API" at bounding box center [192, 54] width 29 height 9
drag, startPoint x: 178, startPoint y: 57, endPoint x: 211, endPoint y: 53, distance: 33.3
click at [211, 53] on h1 "截图API" at bounding box center [345, 58] width 335 height 16
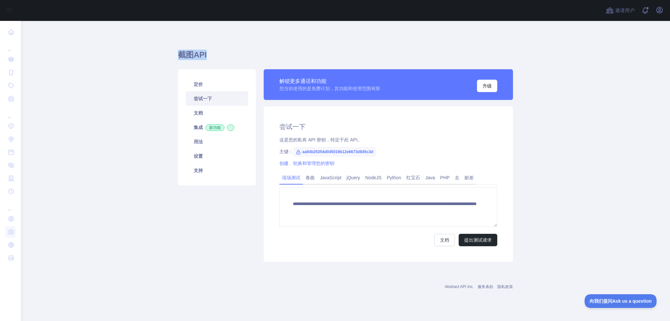
click at [172, 55] on main "**********" at bounding box center [345, 171] width 649 height 301
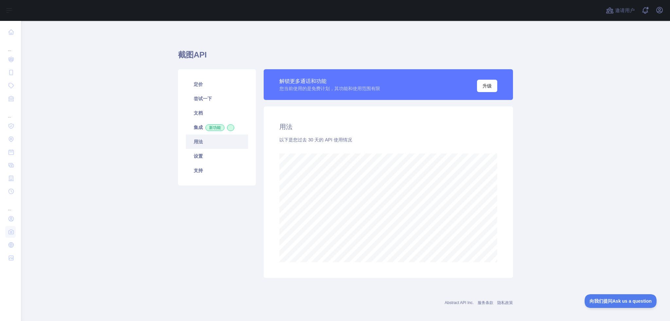
scroll to position [301, 644]
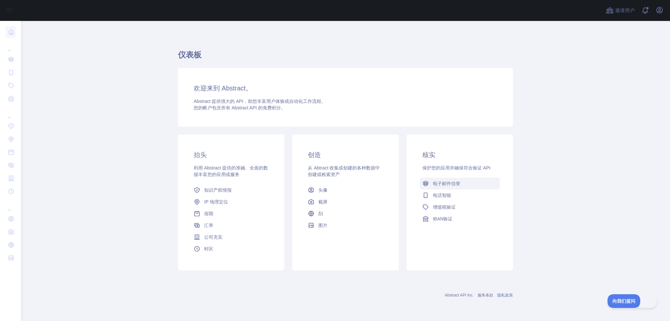
click at [457, 185] on font "电子邮件信誉" at bounding box center [446, 183] width 27 height 5
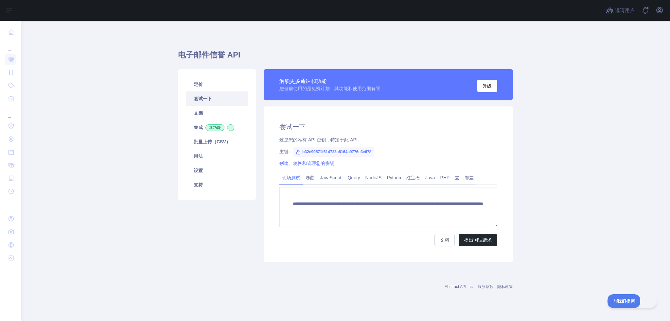
click at [371, 153] on font "b32e99571f614723a8164c9776e3e678" at bounding box center [336, 152] width 69 height 5
drag, startPoint x: 302, startPoint y: 150, endPoint x: 380, endPoint y: 150, distance: 77.8
click at [380, 150] on div "主键： b32e99571f614723a8164c9776e3e678" at bounding box center [388, 151] width 218 height 7
click at [342, 153] on font "b32e99571f614723a8164c9776e3e678" at bounding box center [336, 152] width 69 height 5
drag, startPoint x: 313, startPoint y: 152, endPoint x: 369, endPoint y: 152, distance: 56.6
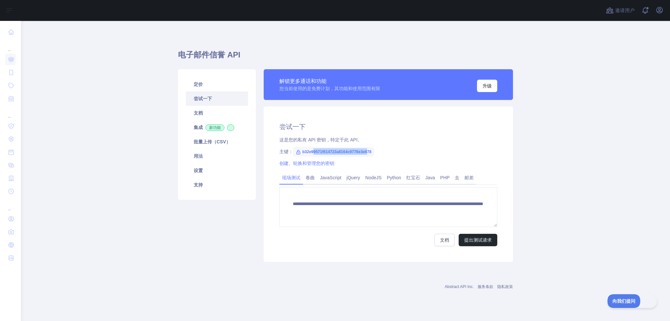
click at [369, 152] on font "b32e99571f614723a8164c9776e3e678" at bounding box center [336, 152] width 69 height 5
click at [336, 152] on font "b32e99571f614723a8164c9776e3e678" at bounding box center [336, 152] width 69 height 5
drag, startPoint x: 316, startPoint y: 152, endPoint x: 376, endPoint y: 152, distance: 60.5
click at [376, 152] on div "主键： b32e99571f614723a8164c9776e3e678" at bounding box center [388, 151] width 218 height 7
click at [340, 154] on font "b32e99571f614723a8164c9776e3e678" at bounding box center [336, 152] width 69 height 5
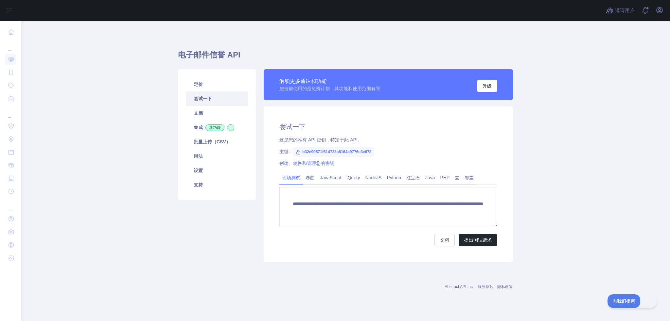
click at [408, 156] on div "**********" at bounding box center [388, 185] width 249 height 156
click at [481, 239] on font "提出测试请求" at bounding box center [477, 240] width 27 height 5
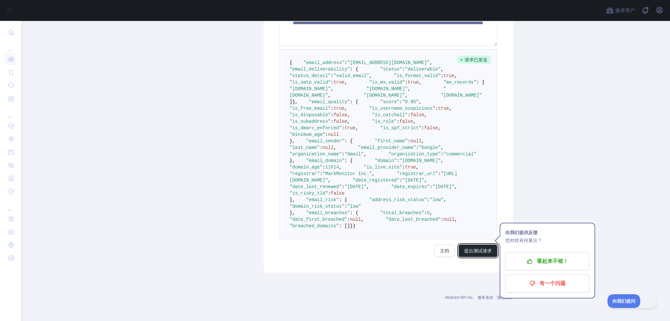
scroll to position [383, 0]
click at [446, 253] on font "文档" at bounding box center [444, 251] width 9 height 5
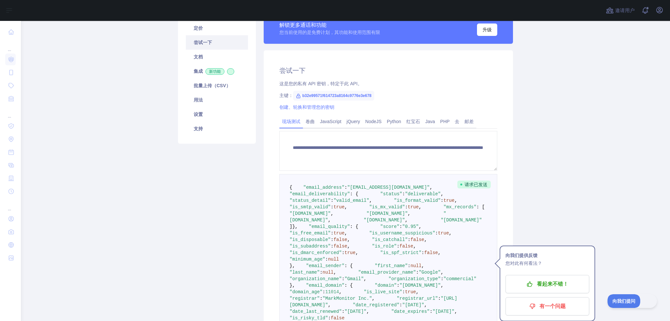
scroll to position [0, 0]
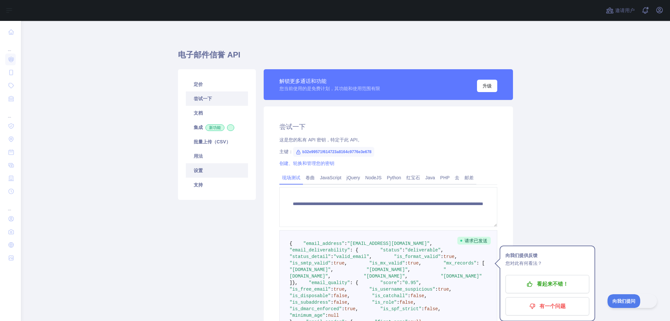
click at [204, 174] on link "设置" at bounding box center [217, 171] width 62 height 14
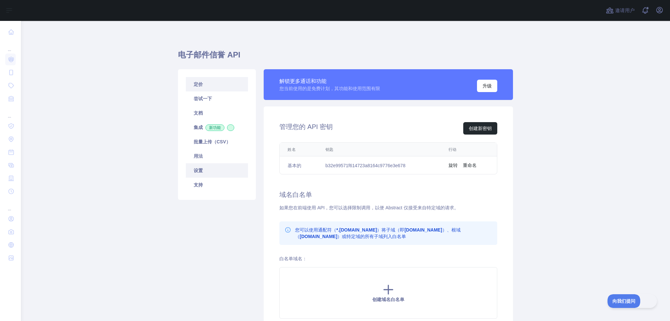
click at [208, 88] on link "定价" at bounding box center [217, 84] width 62 height 14
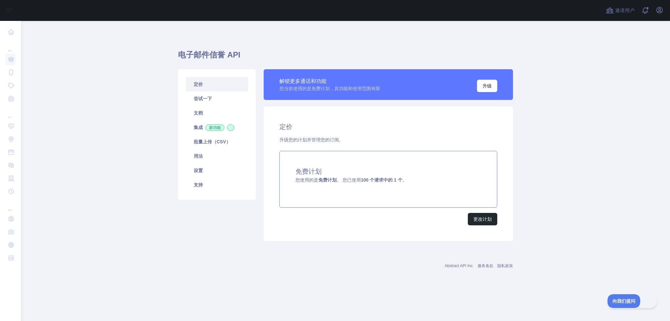
click at [463, 195] on div "免费计划 您使用的是 免费 计划 。 您已使用 100 个请求中的 1 个 。" at bounding box center [388, 179] width 218 height 57
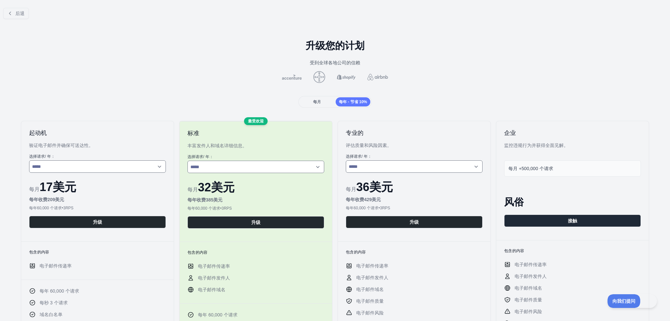
click at [115, 135] on h2 "起动机" at bounding box center [97, 133] width 137 height 8
drag, startPoint x: 328, startPoint y: 130, endPoint x: 198, endPoint y: 74, distance: 141.5
click at [198, 74] on div at bounding box center [334, 77] width 659 height 12
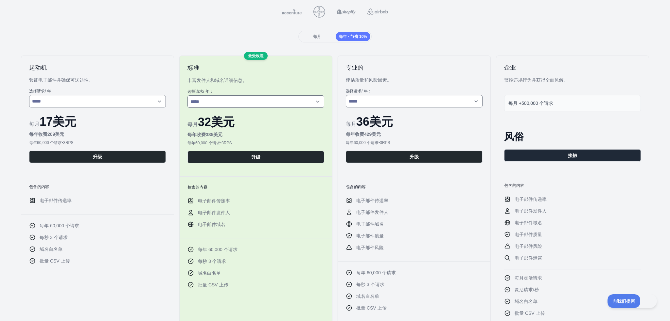
scroll to position [33, 0]
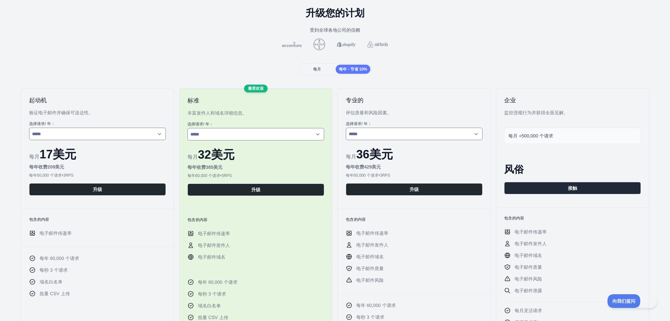
click at [313, 71] on font "每月" at bounding box center [317, 69] width 8 height 5
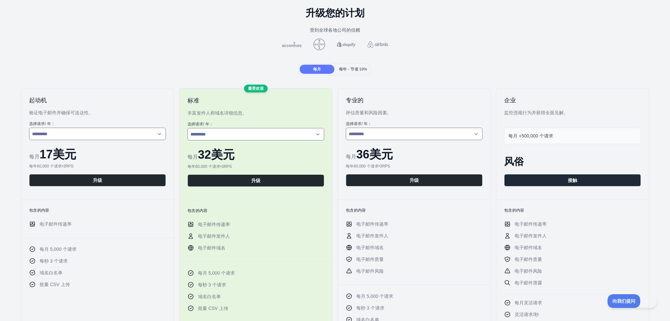
click at [349, 68] on font "每年 - 节省 10%" at bounding box center [353, 69] width 28 height 5
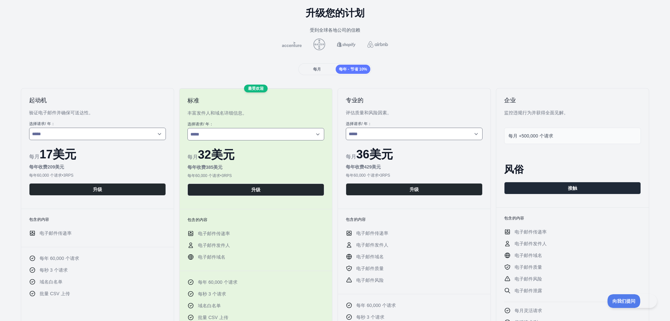
click at [326, 69] on div "每月" at bounding box center [317, 69] width 35 height 9
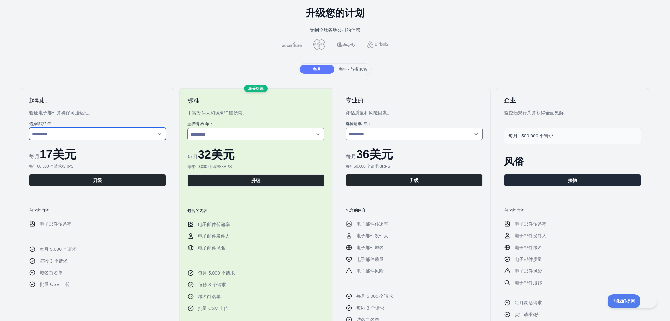
click at [154, 134] on select "**********" at bounding box center [97, 134] width 137 height 12
click at [29, 128] on select "**********" at bounding box center [97, 134] width 137 height 12
click at [148, 130] on select "**********" at bounding box center [97, 134] width 137 height 12
select select "*"
click at [29, 128] on select "**********" at bounding box center [97, 134] width 137 height 12
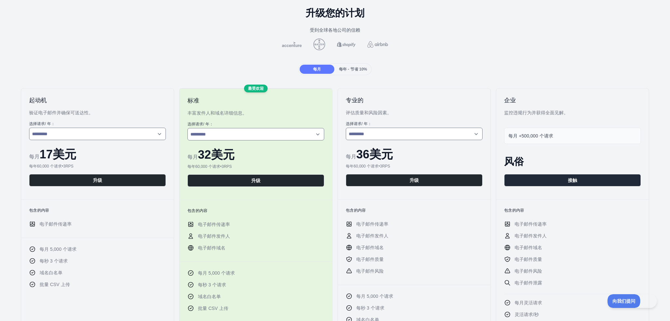
click at [174, 88] on div "**********" at bounding box center [334, 255] width 659 height 334
click at [167, 77] on div "**********" at bounding box center [335, 294] width 670 height 606
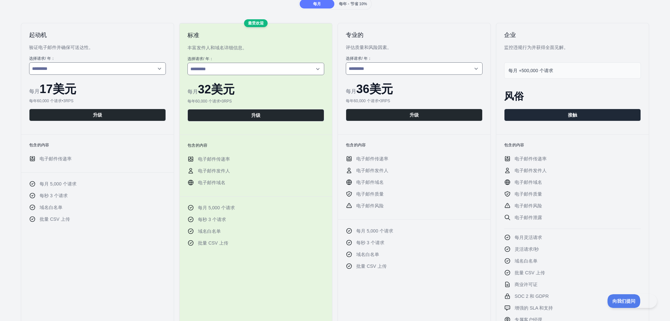
scroll to position [0, 0]
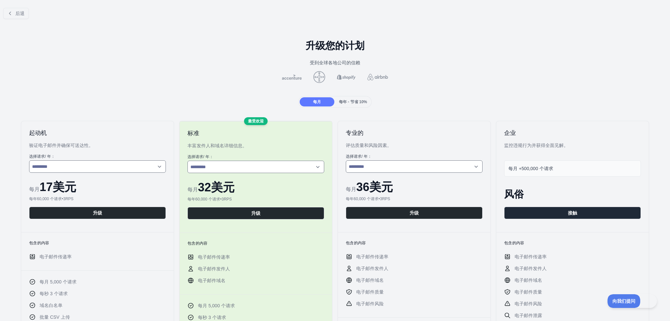
drag, startPoint x: 154, startPoint y: 80, endPoint x: 141, endPoint y: 81, distance: 13.1
click at [141, 81] on div at bounding box center [334, 77] width 659 height 12
drag, startPoint x: 178, startPoint y: 85, endPoint x: 174, endPoint y: 86, distance: 4.3
drag, startPoint x: 174, startPoint y: 86, endPoint x: 179, endPoint y: 86, distance: 4.9
click at [171, 86] on div "**********" at bounding box center [335, 327] width 670 height 606
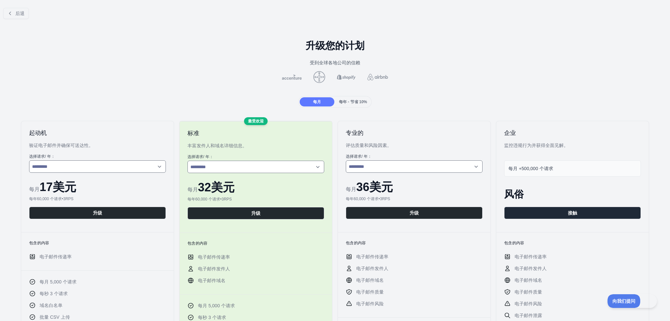
click at [178, 86] on div "**********" at bounding box center [335, 327] width 670 height 606
drag, startPoint x: 178, startPoint y: 86, endPoint x: 174, endPoint y: 86, distance: 4.3
click at [174, 86] on div "**********" at bounding box center [335, 327] width 670 height 606
click at [191, 89] on div "**********" at bounding box center [335, 327] width 670 height 606
click at [181, 89] on div "**********" at bounding box center [335, 327] width 670 height 606
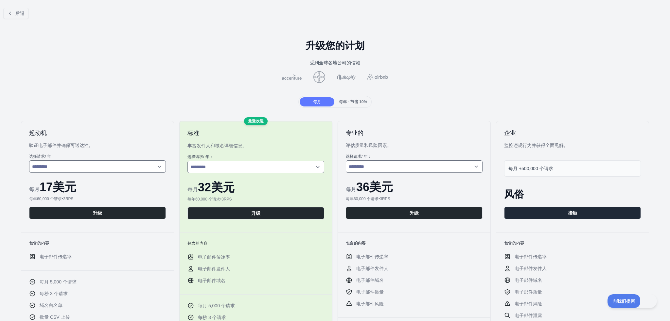
click at [178, 89] on div "**********" at bounding box center [335, 327] width 670 height 606
click at [173, 89] on div "**********" at bounding box center [335, 327] width 670 height 606
drag, startPoint x: 173, startPoint y: 89, endPoint x: 181, endPoint y: 88, distance: 8.2
click at [168, 88] on div "**********" at bounding box center [335, 327] width 670 height 606
click at [181, 88] on div "**********" at bounding box center [335, 327] width 670 height 606
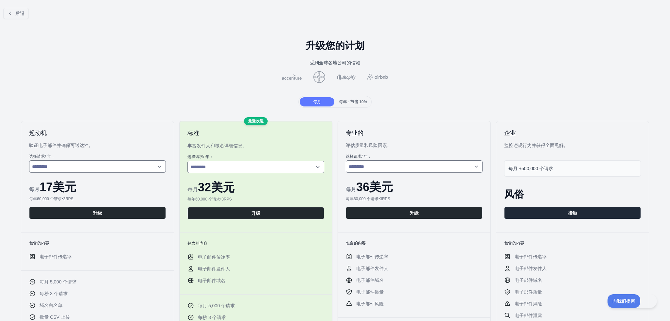
click at [175, 88] on div "**********" at bounding box center [335, 327] width 670 height 606
drag, startPoint x: 175, startPoint y: 88, endPoint x: 165, endPoint y: 87, distance: 10.5
click at [165, 87] on div "**********" at bounding box center [335, 327] width 670 height 606
click at [173, 86] on div "**********" at bounding box center [335, 327] width 670 height 606
click at [166, 86] on div "**********" at bounding box center [335, 327] width 670 height 606
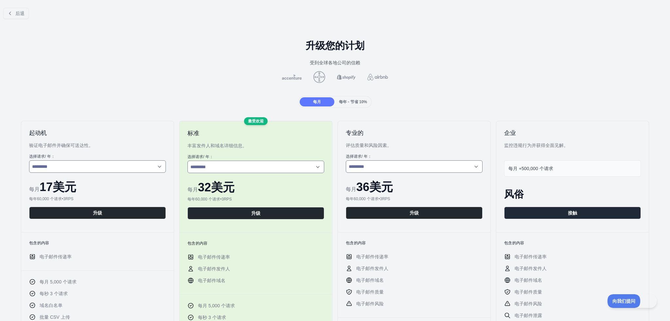
click at [164, 86] on div "**********" at bounding box center [335, 327] width 670 height 606
click at [159, 77] on div at bounding box center [334, 77] width 659 height 12
click at [538, 53] on div "**********" at bounding box center [335, 327] width 670 height 606
click at [17, 14] on font "后退" at bounding box center [19, 13] width 9 height 5
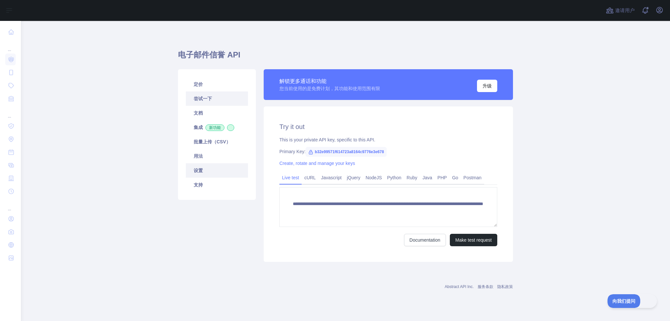
click at [200, 172] on font "设置" at bounding box center [198, 170] width 9 height 5
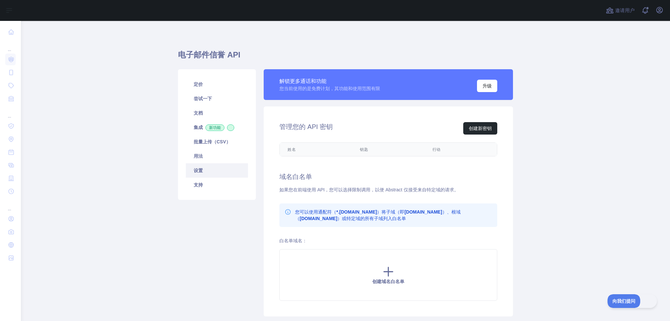
click at [354, 131] on div "管理您的 API 密钥 创建新密钥" at bounding box center [388, 128] width 218 height 12
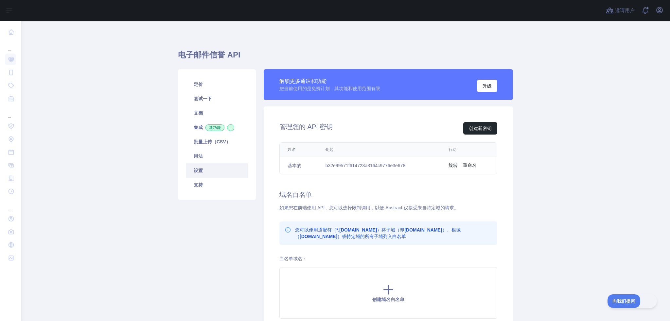
click at [422, 168] on td "b32e99571f614723a8164c9776e3e678" at bounding box center [379, 166] width 123 height 18
click at [402, 168] on td "b32e99571f614723a8164c9776e3e678" at bounding box center [379, 166] width 123 height 18
click at [395, 168] on font "b32e99571f614723a8164c9776e3e678" at bounding box center [365, 165] width 80 height 5
drag, startPoint x: 400, startPoint y: 166, endPoint x: 322, endPoint y: 169, distance: 77.9
click at [322, 169] on td "b32e99571f614723a8164c9776e3e678" at bounding box center [379, 166] width 123 height 18
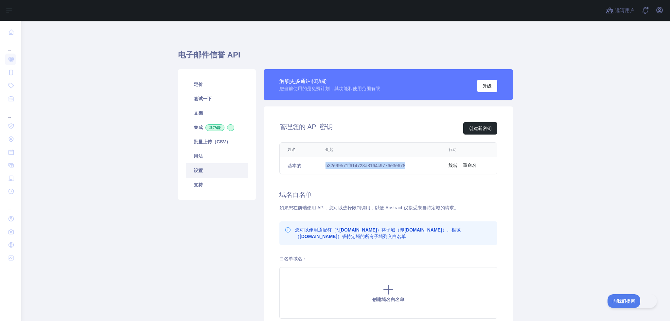
copy font "b32e99571f614723a8164c9776e3e678"
